Goal: Task Accomplishment & Management: Manage account settings

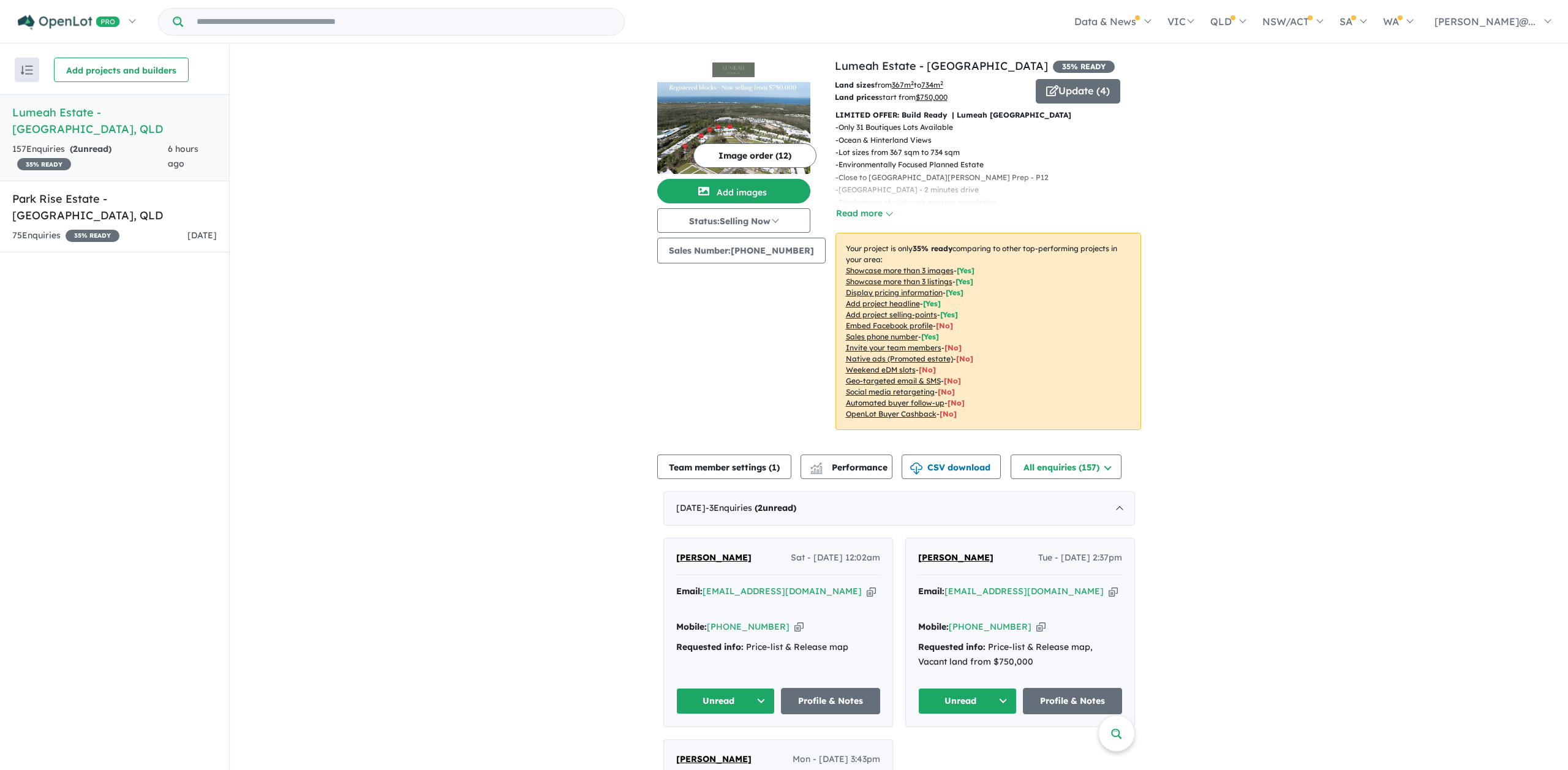
click at [141, 147] on div "157 Enquir ies ( 2 unread) 35 % READY" at bounding box center [89, 157] width 155 height 29
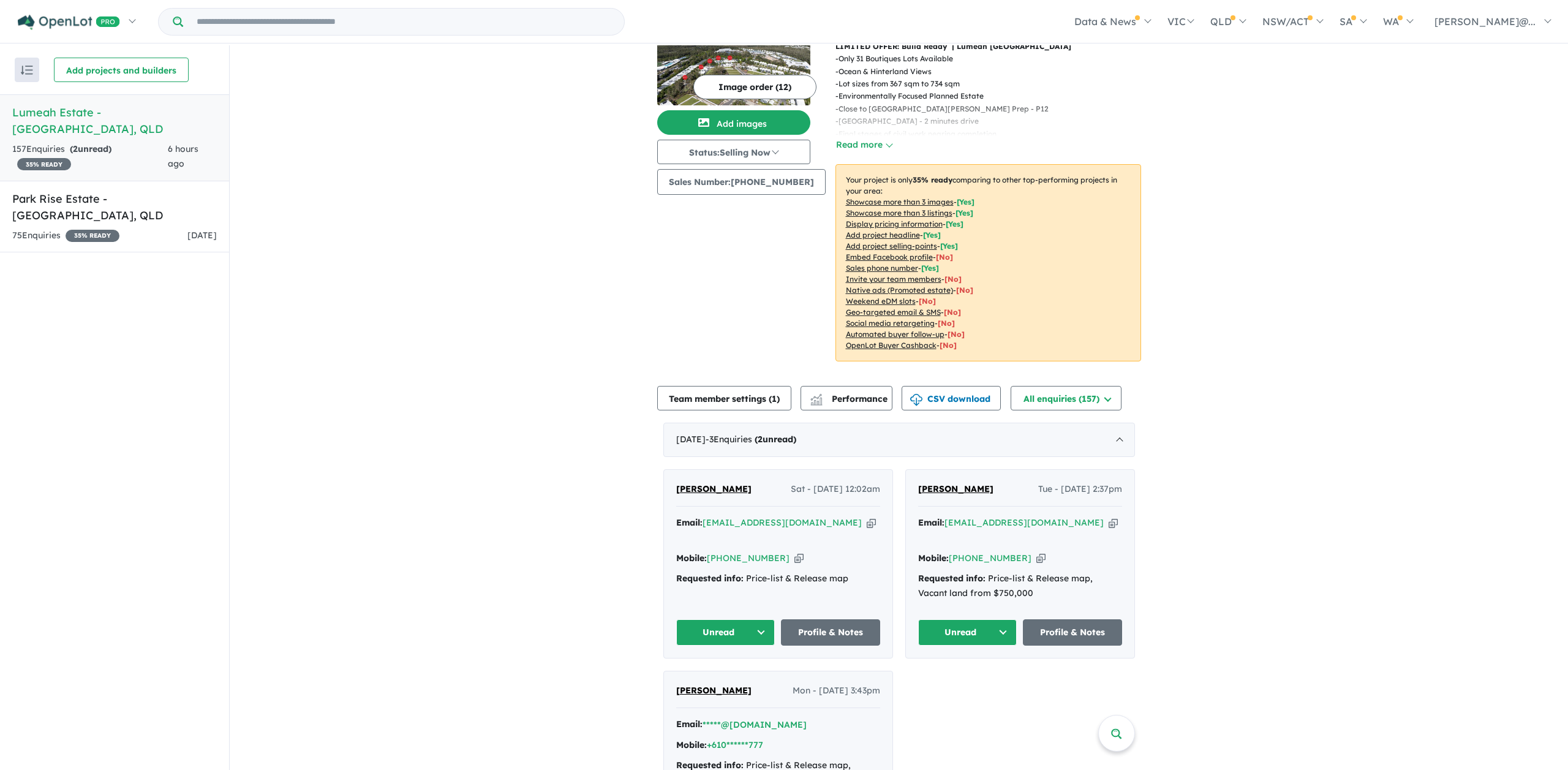
scroll to position [153, 0]
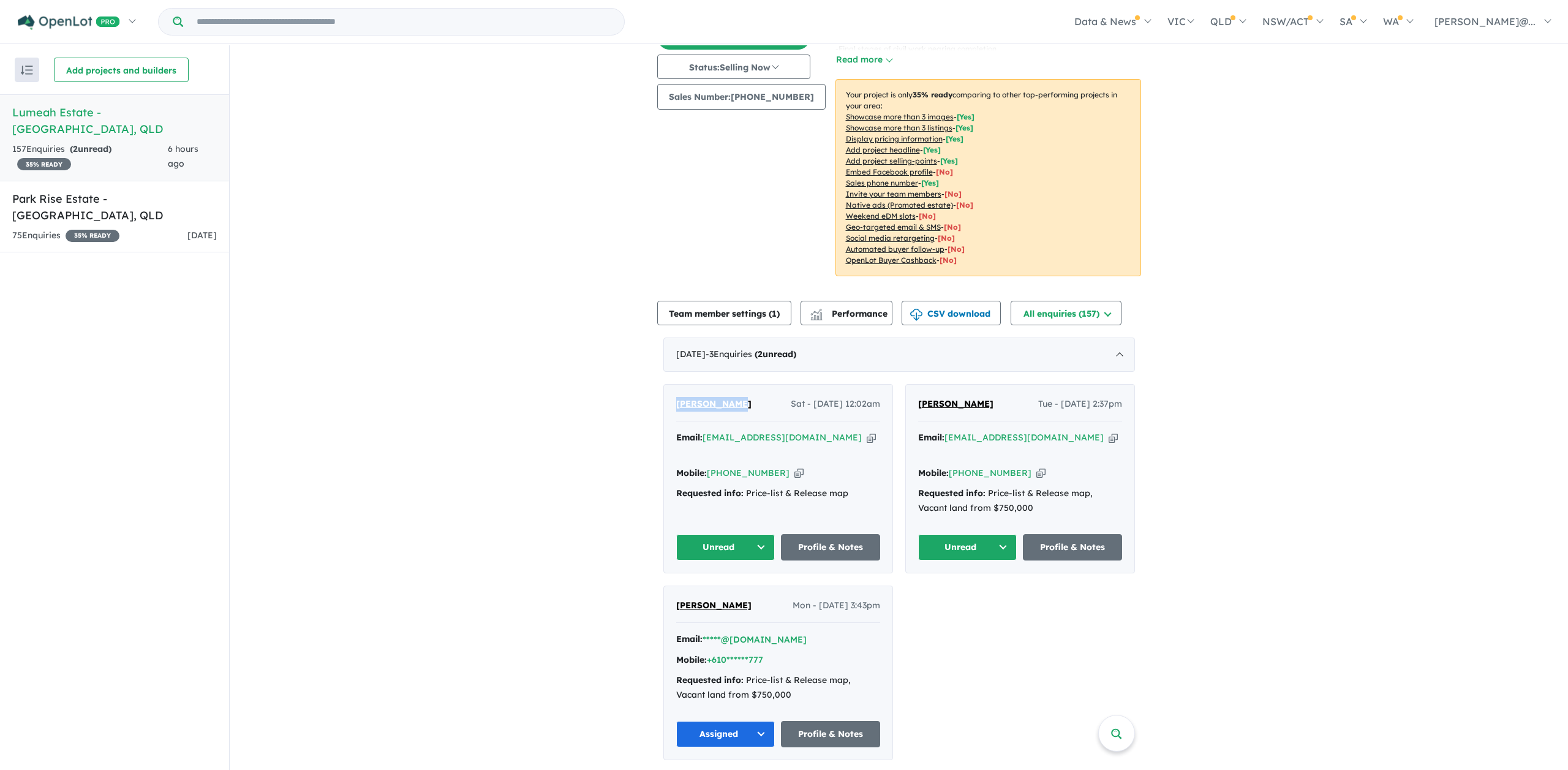
drag, startPoint x: 733, startPoint y: 405, endPoint x: 674, endPoint y: 406, distance: 59.0
click at [676, 406] on div "[PERSON_NAME] Sat - [DATE] 12:02am" at bounding box center [778, 409] width 204 height 25
copy span "[PERSON_NAME]"
click at [794, 467] on icon "button" at bounding box center [799, 473] width 9 height 13
copy span "[PERSON_NAME]"
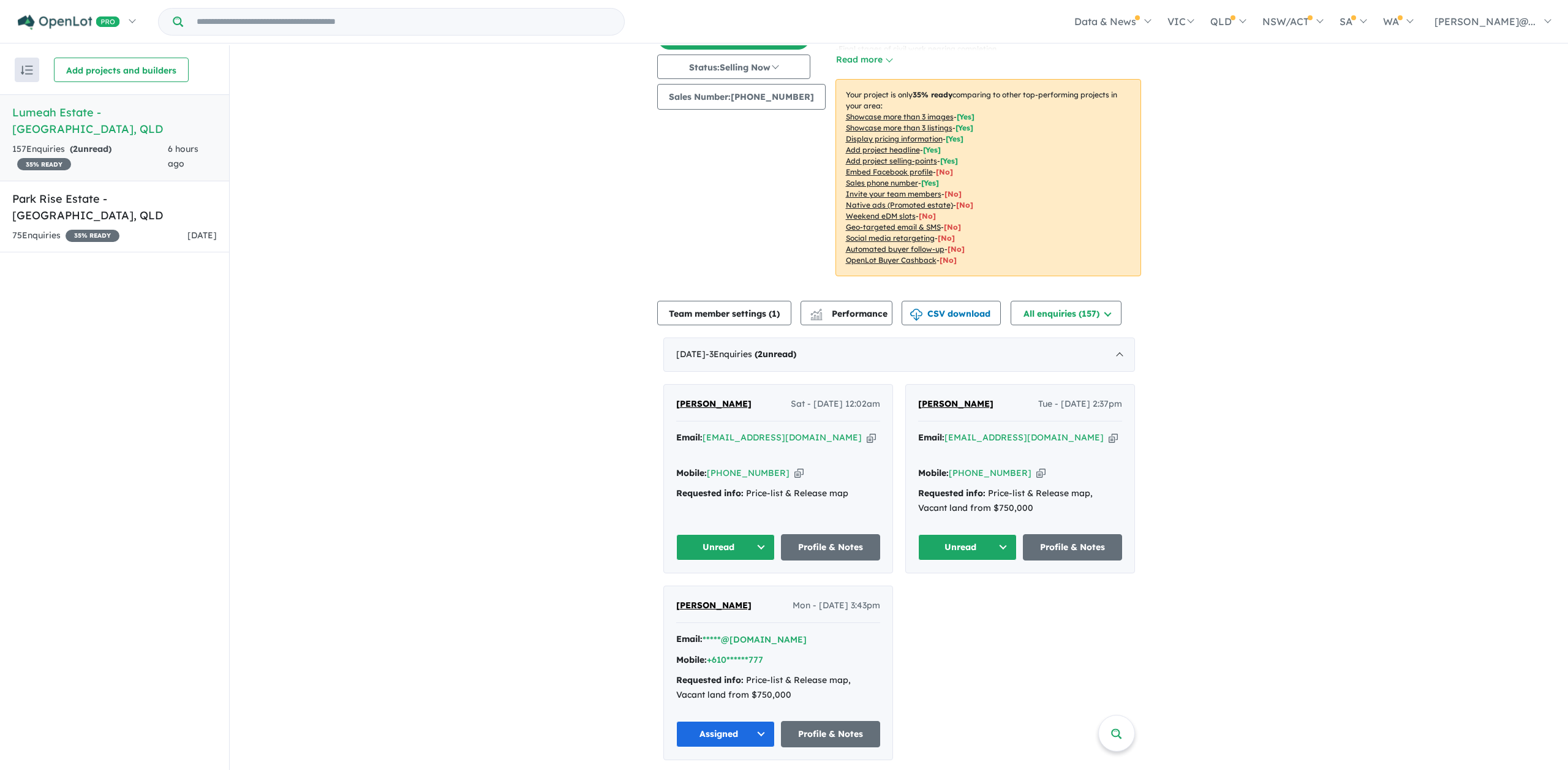
click at [867, 435] on icon "button" at bounding box center [871, 438] width 9 height 13
click at [761, 535] on button "Unread" at bounding box center [725, 547] width 99 height 27
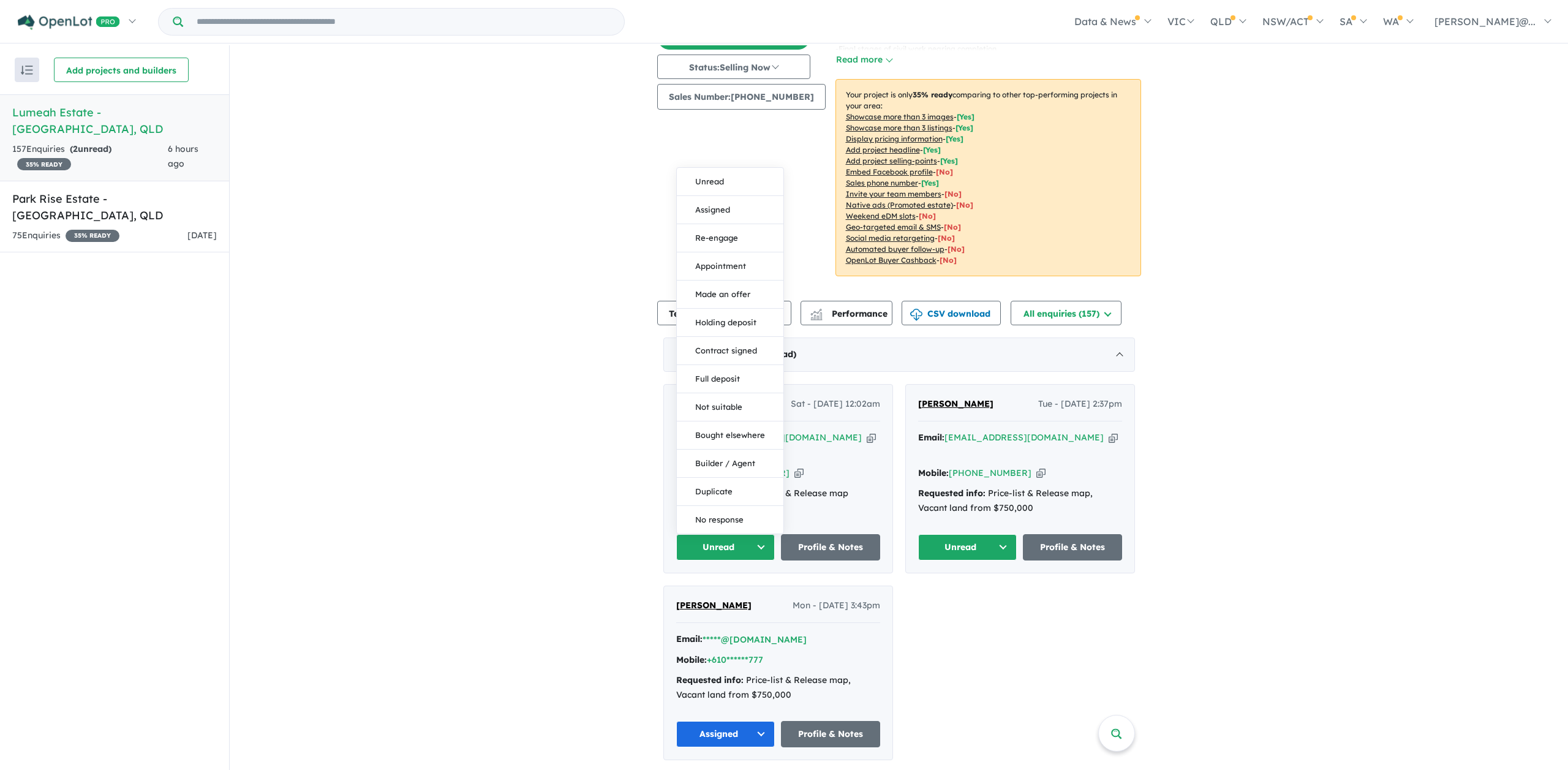
click at [720, 197] on button "Assigned" at bounding box center [730, 210] width 107 height 28
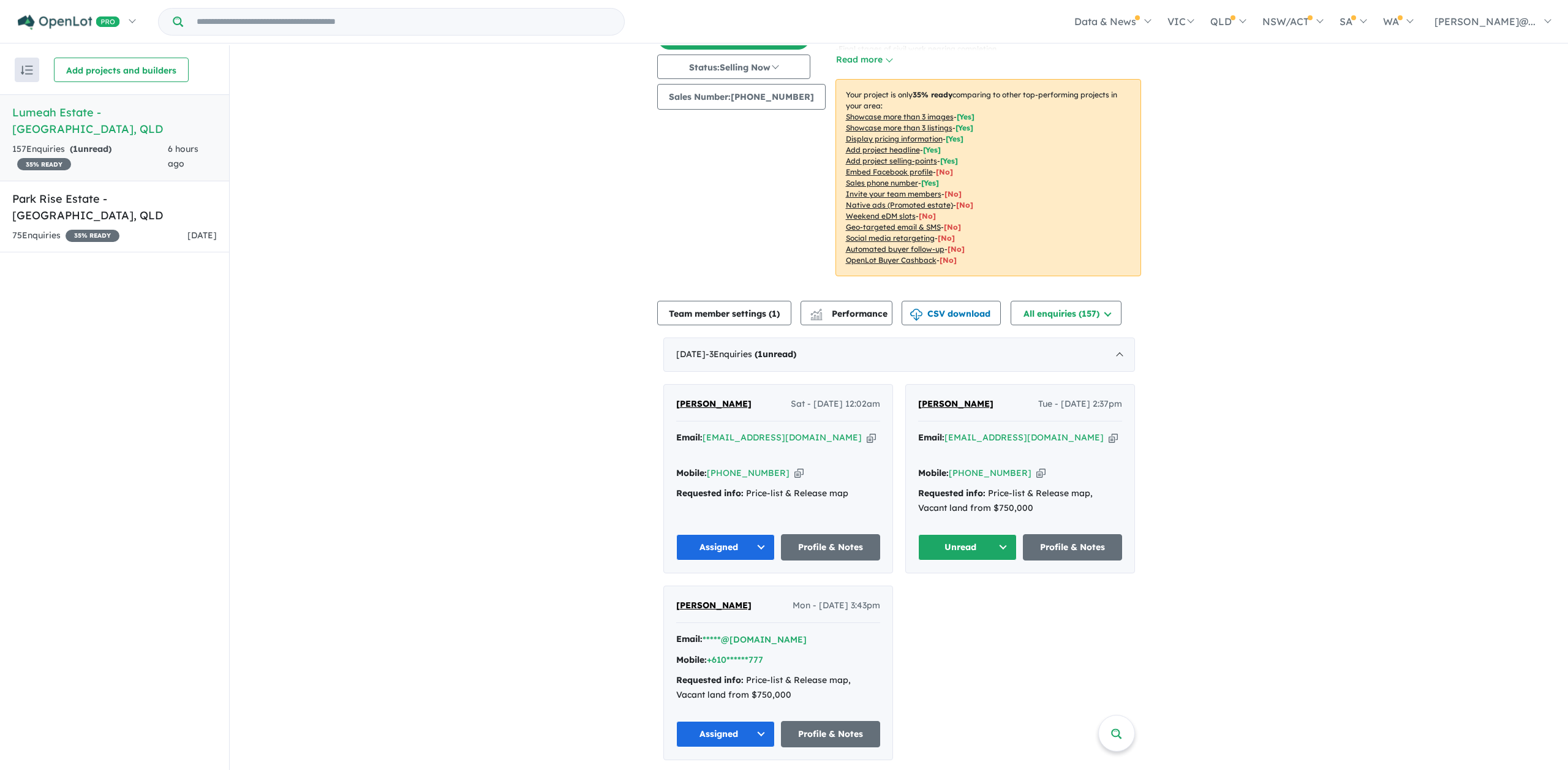
drag, startPoint x: 990, startPoint y: 404, endPoint x: 916, endPoint y: 406, distance: 74.0
click at [918, 406] on div "[PERSON_NAME] Tue - [DATE] 2:37pm" at bounding box center [1020, 409] width 204 height 25
copy span "[PERSON_NAME]"
click at [1004, 538] on button "Unread" at bounding box center [968, 547] width 99 height 27
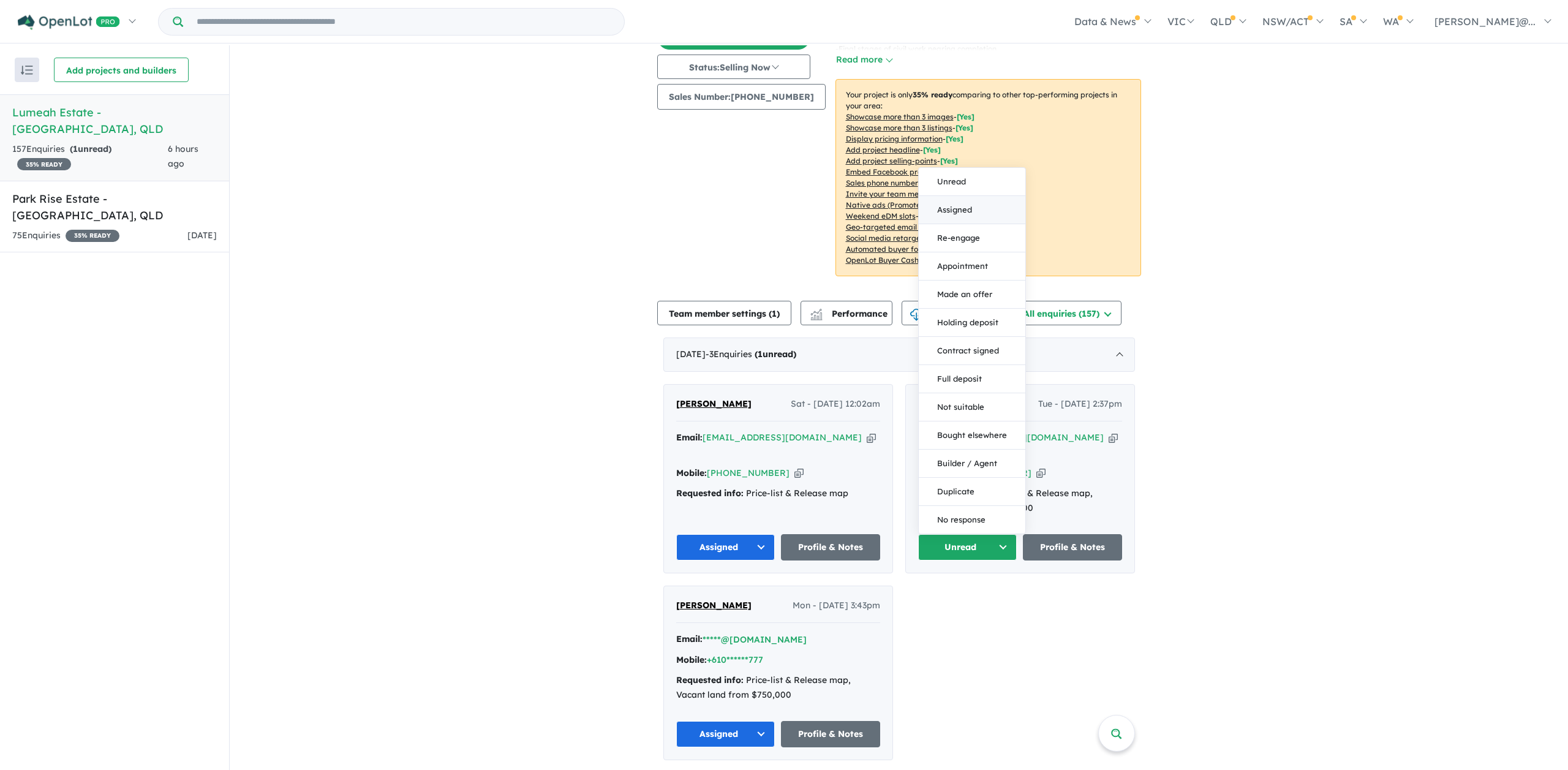
click at [960, 196] on button "Assigned" at bounding box center [972, 210] width 107 height 28
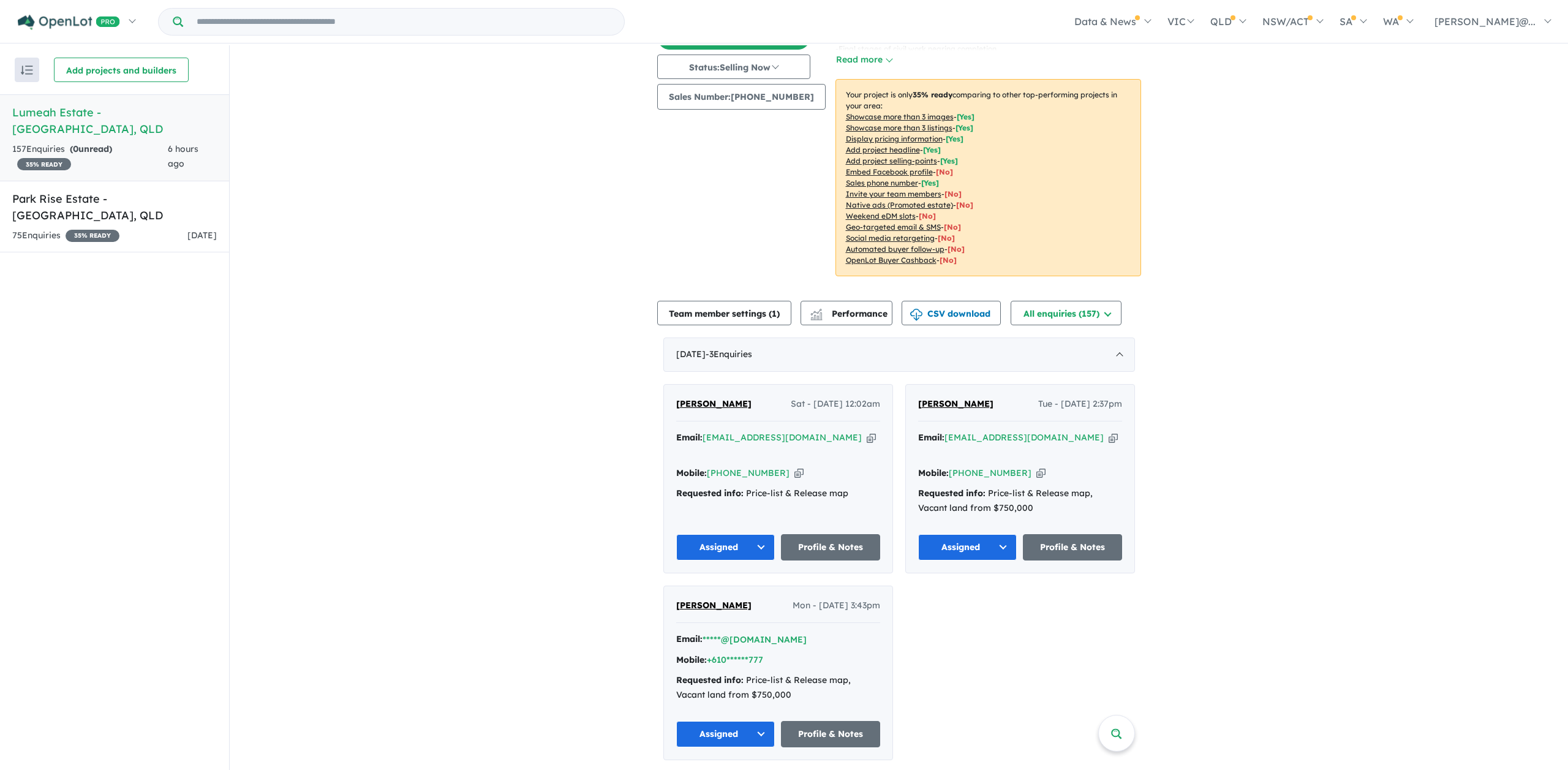
scroll to position [0, 0]
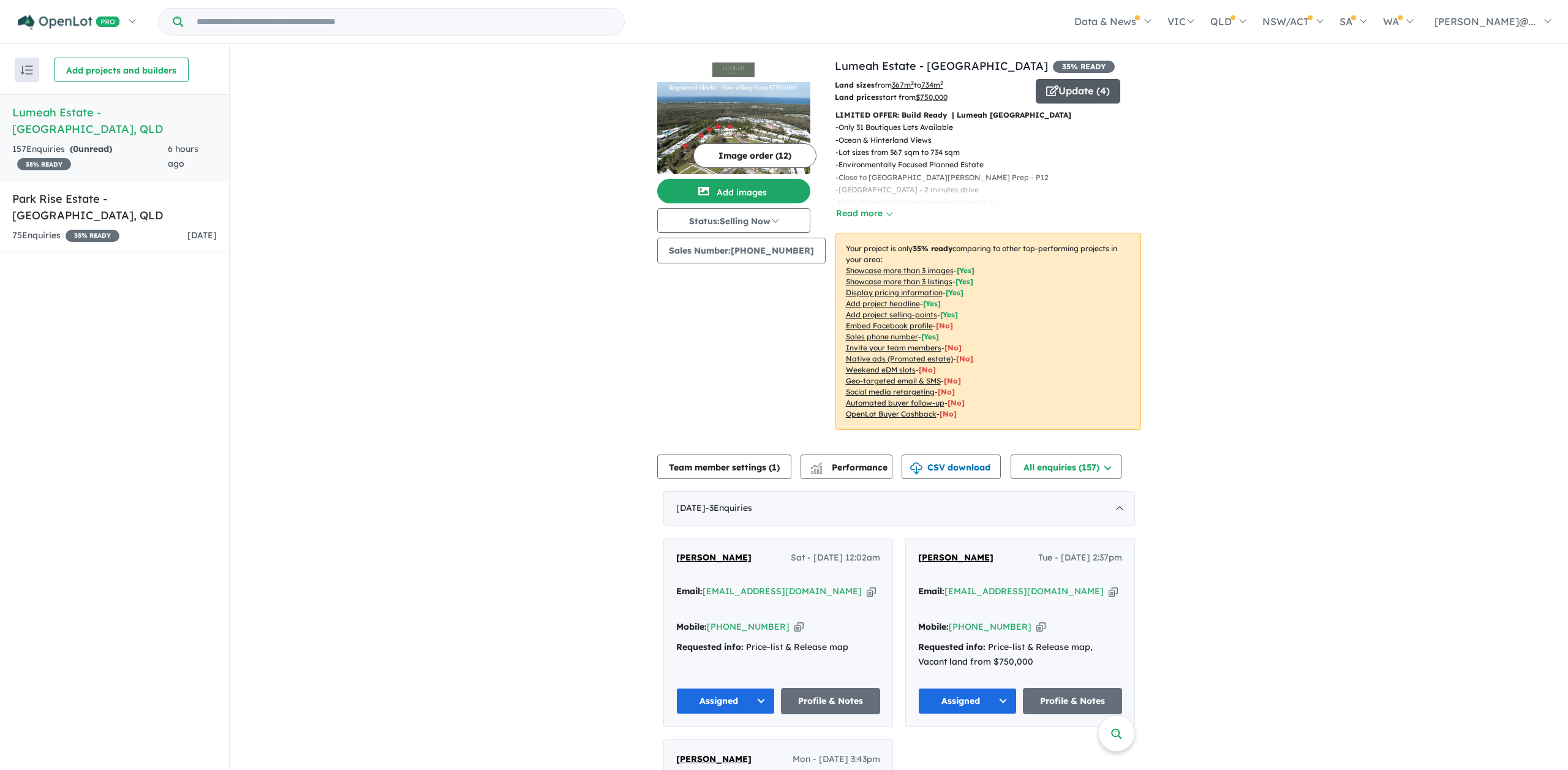
click at [1064, 91] on button "Update ( 4 )" at bounding box center [1077, 91] width 84 height 25
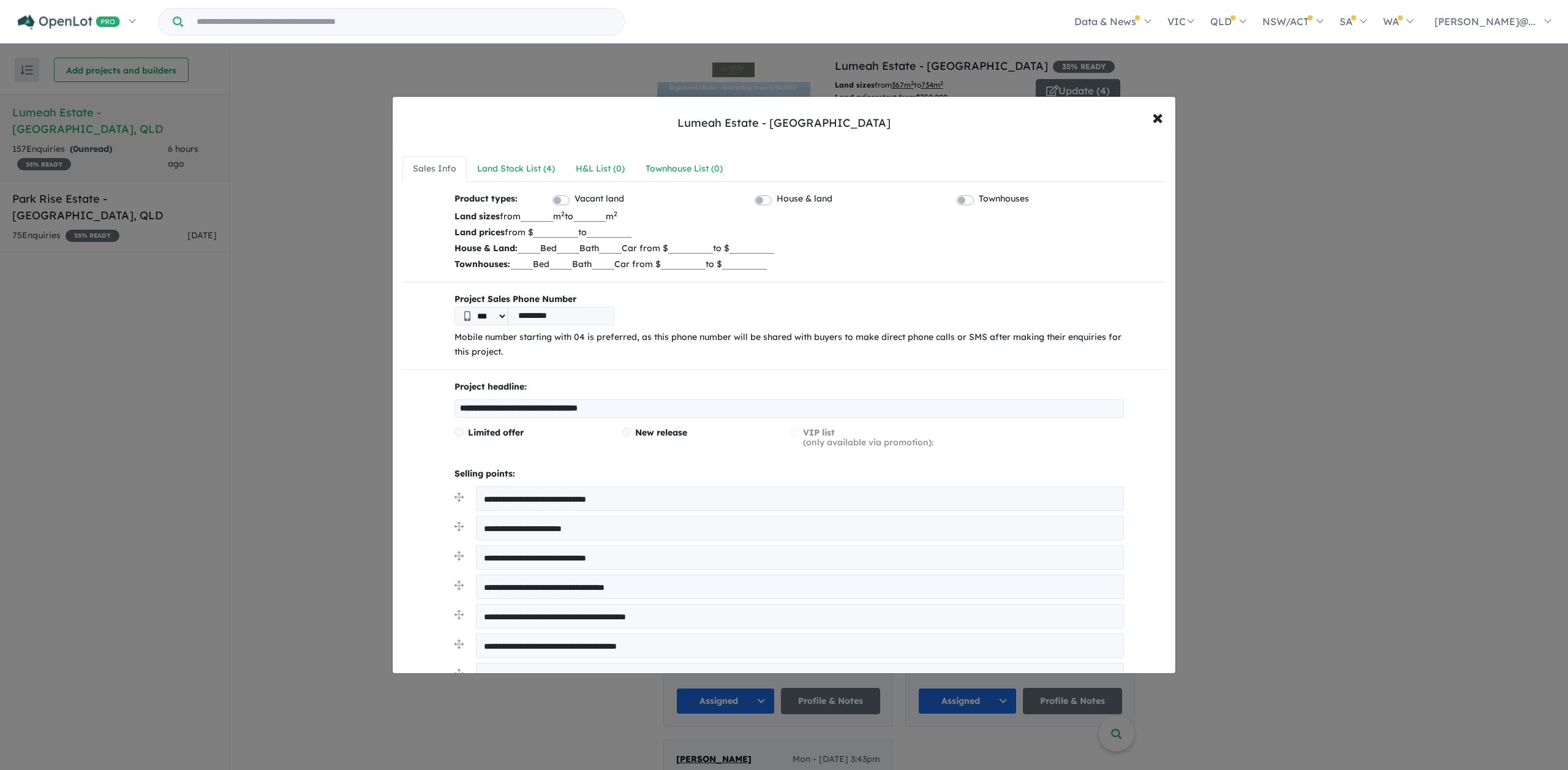
drag, startPoint x: 564, startPoint y: 232, endPoint x: 567, endPoint y: 240, distance: 8.5
click at [564, 232] on input "******" at bounding box center [555, 231] width 45 height 12
type input "******"
click at [616, 230] on input "number" at bounding box center [609, 231] width 45 height 12
type input "*******"
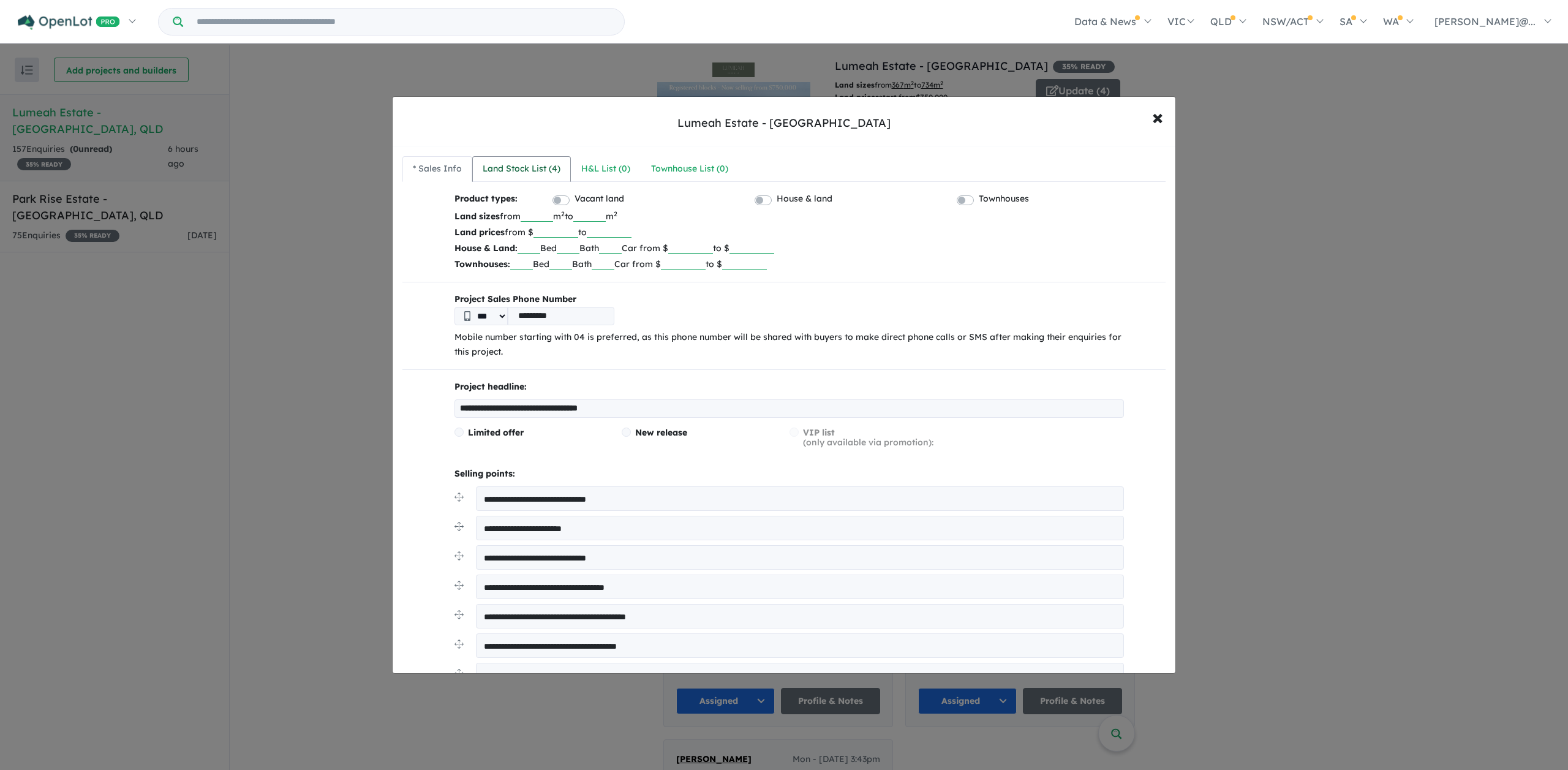
click at [528, 167] on div "Land Stock List ( 4 )" at bounding box center [521, 169] width 78 height 15
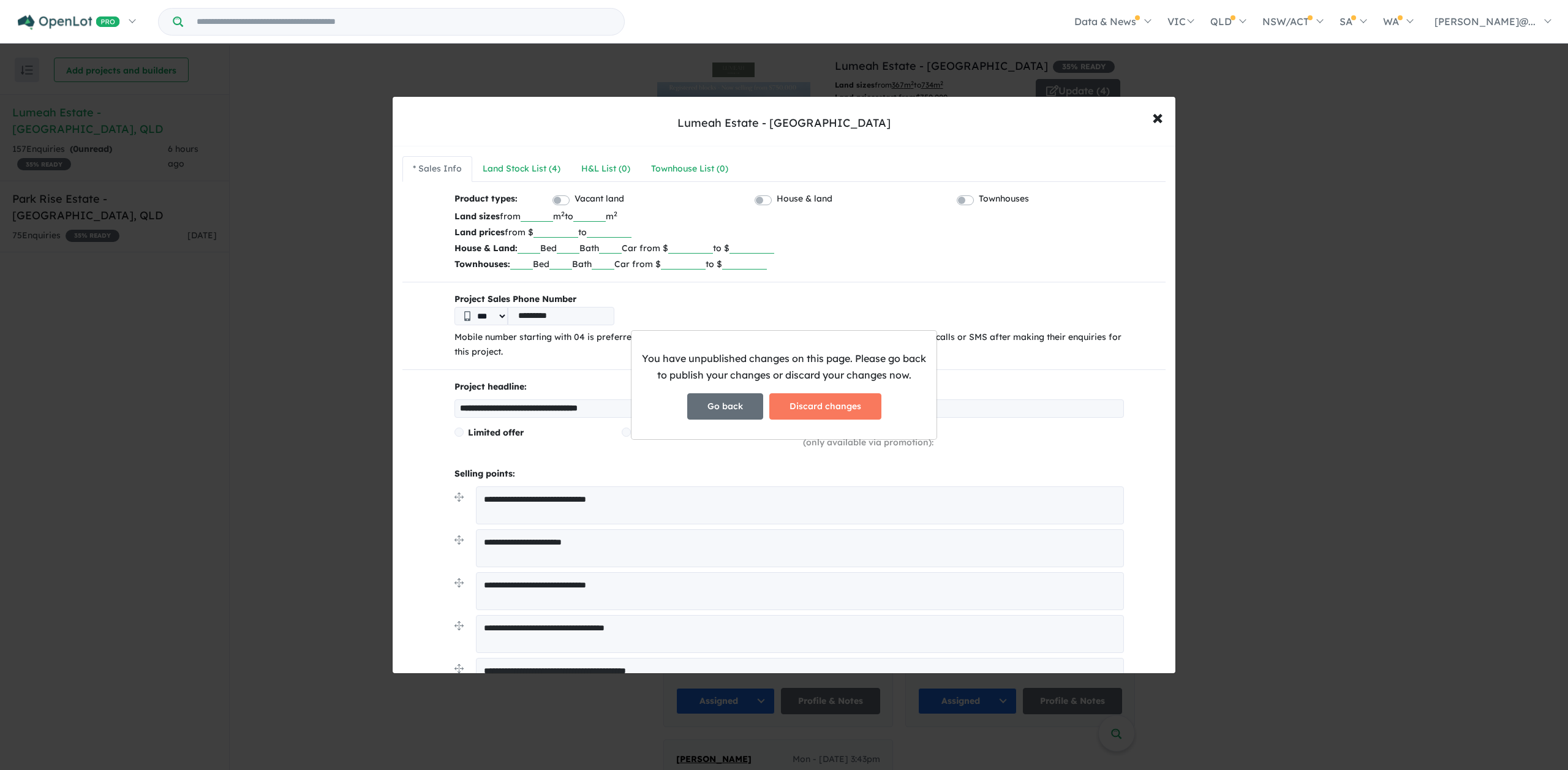
click at [737, 407] on button "Go back" at bounding box center [725, 407] width 76 height 27
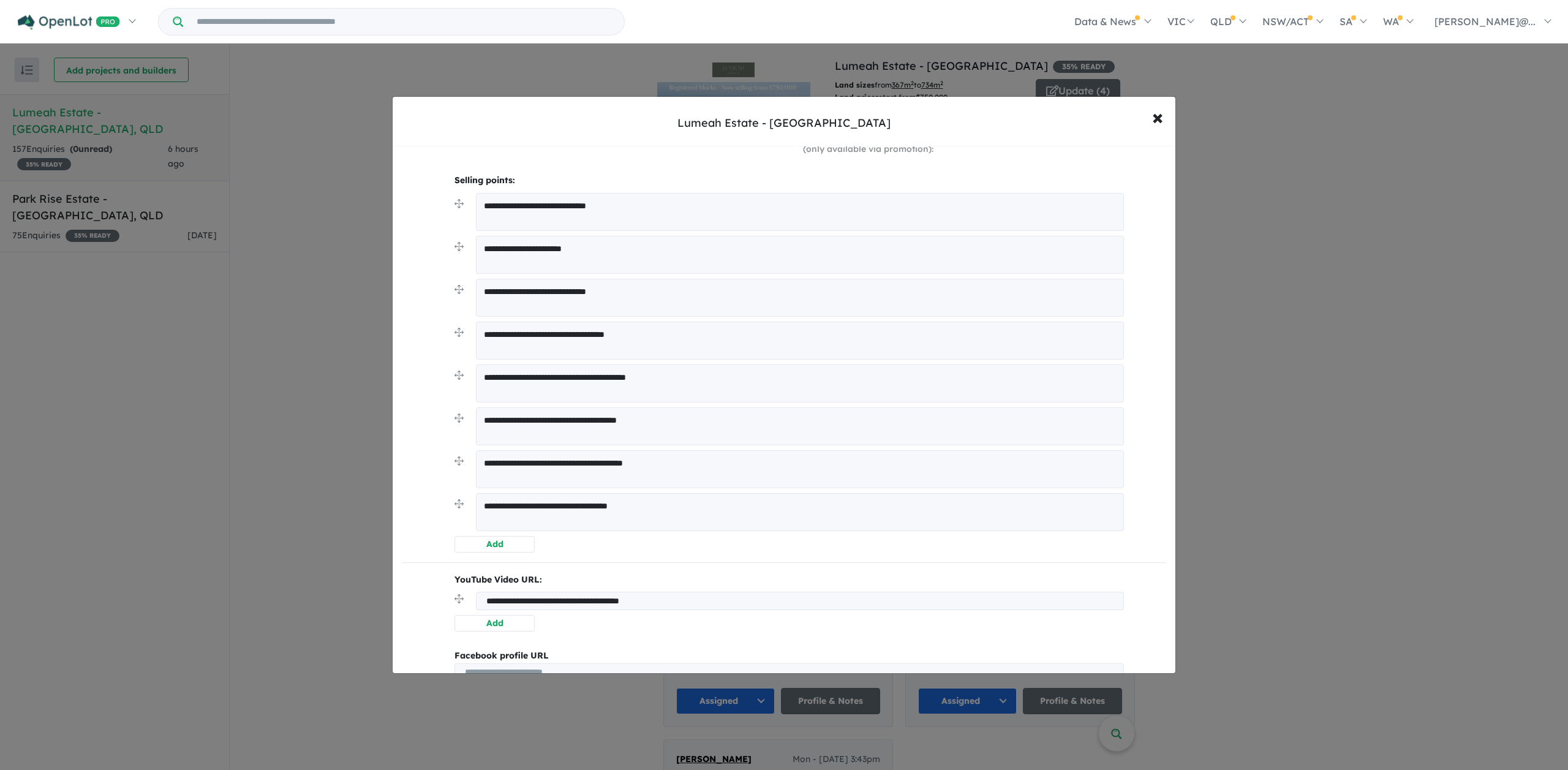
scroll to position [549, 0]
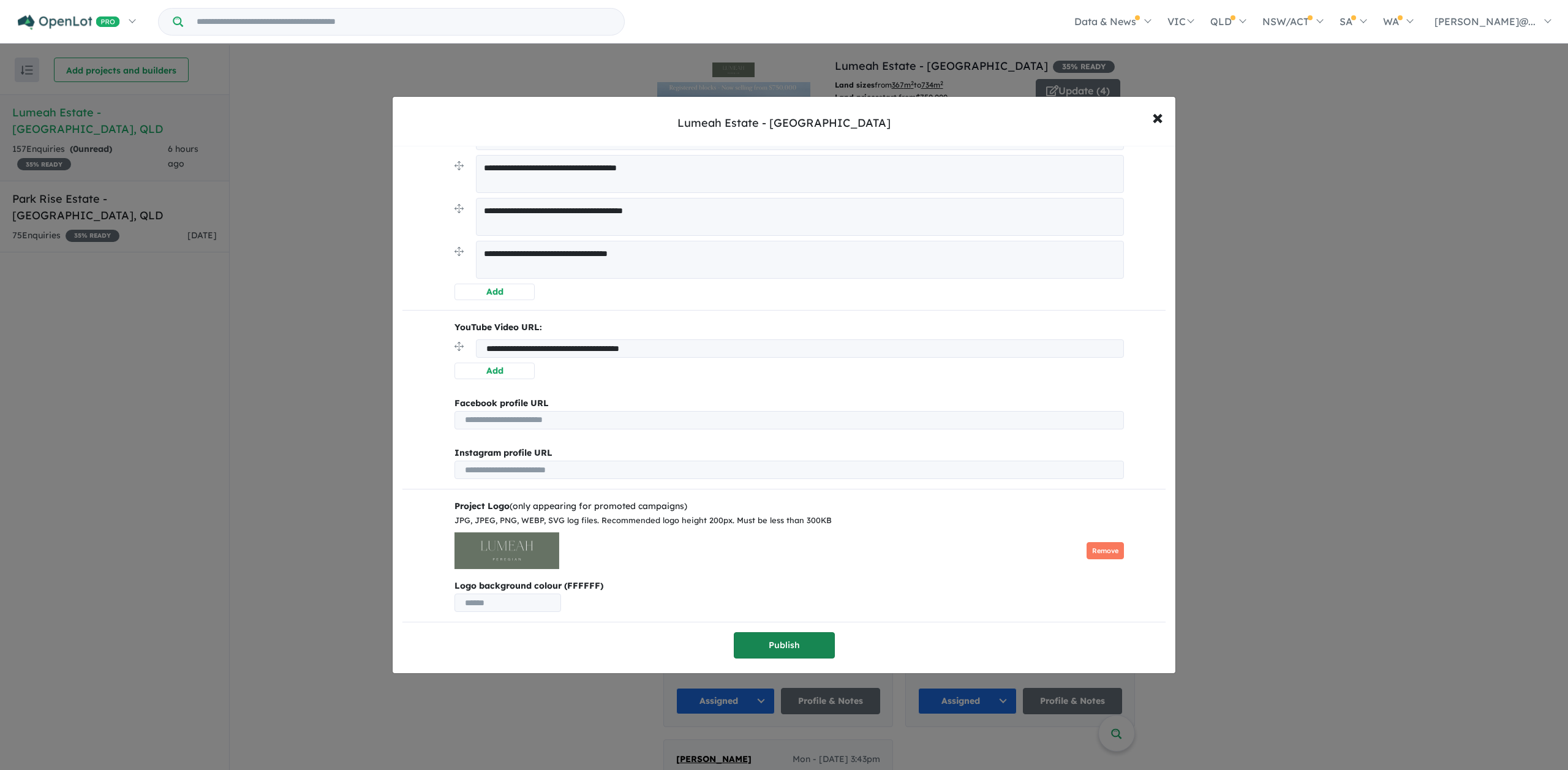
click at [786, 641] on button "Publish" at bounding box center [784, 646] width 101 height 27
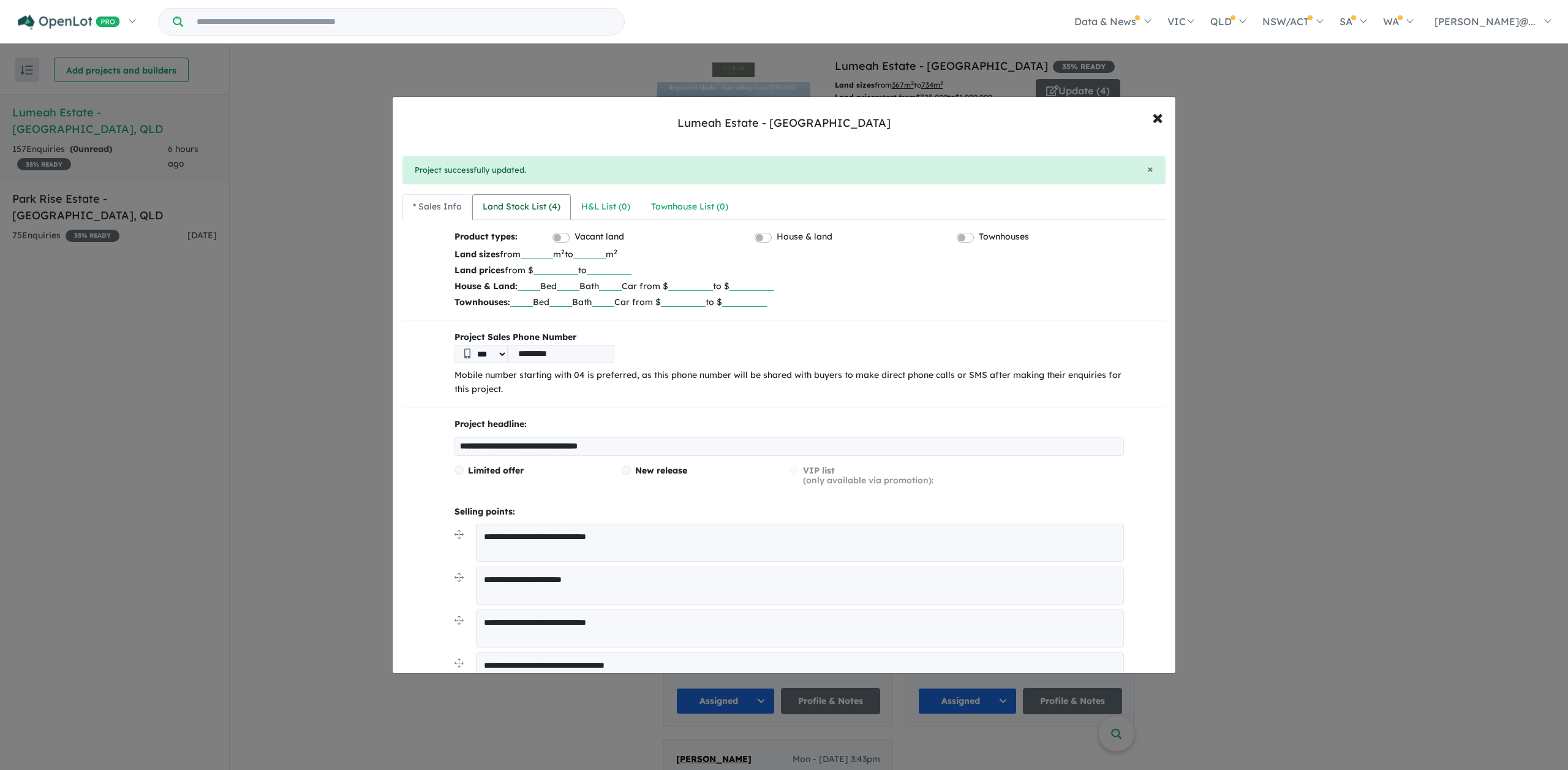
click at [514, 202] on div "Land Stock List ( 4 )" at bounding box center [521, 207] width 78 height 15
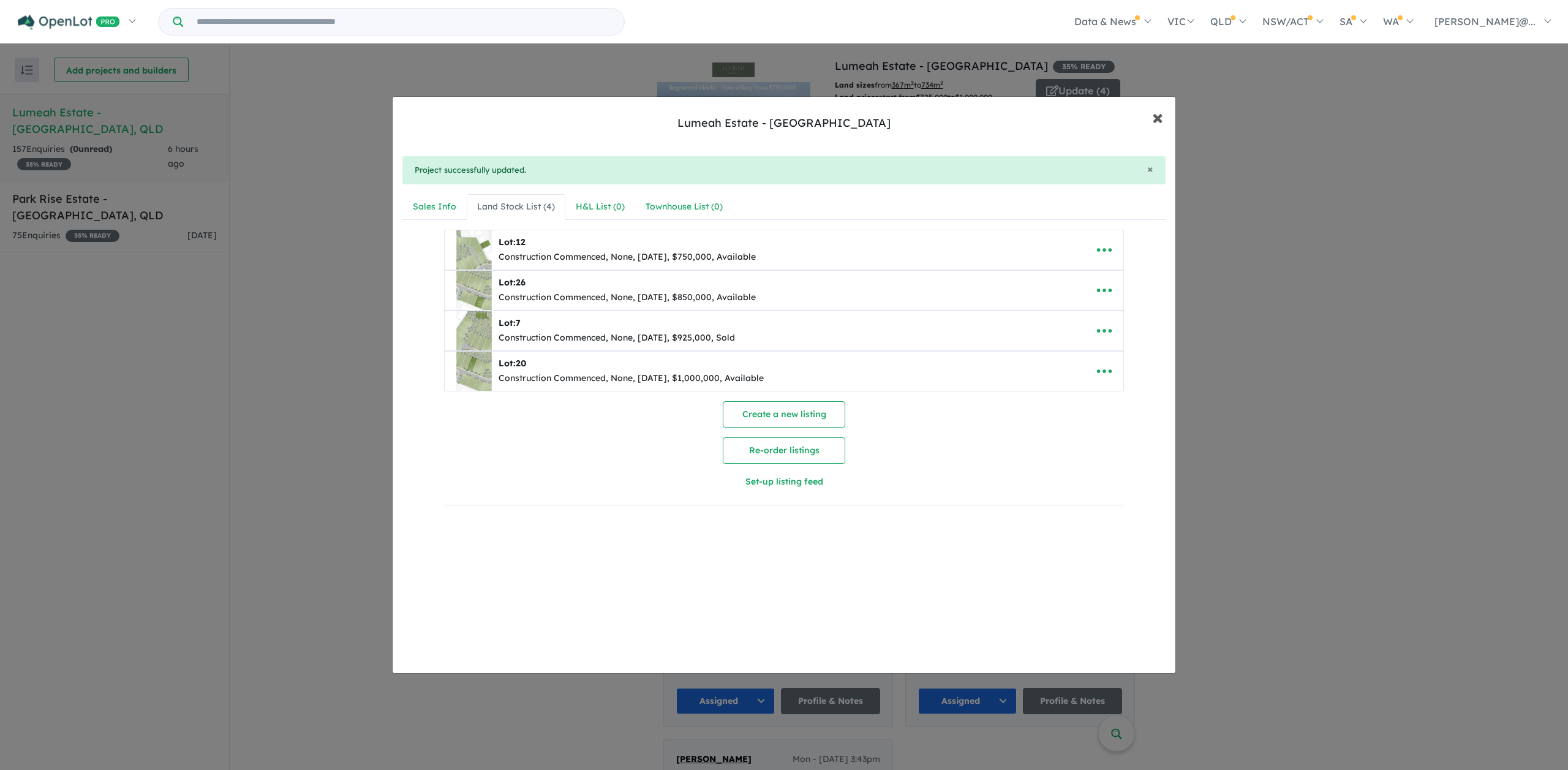
click at [1158, 115] on span "×" at bounding box center [1157, 117] width 11 height 27
